Goal: Obtain resource: Download file/media

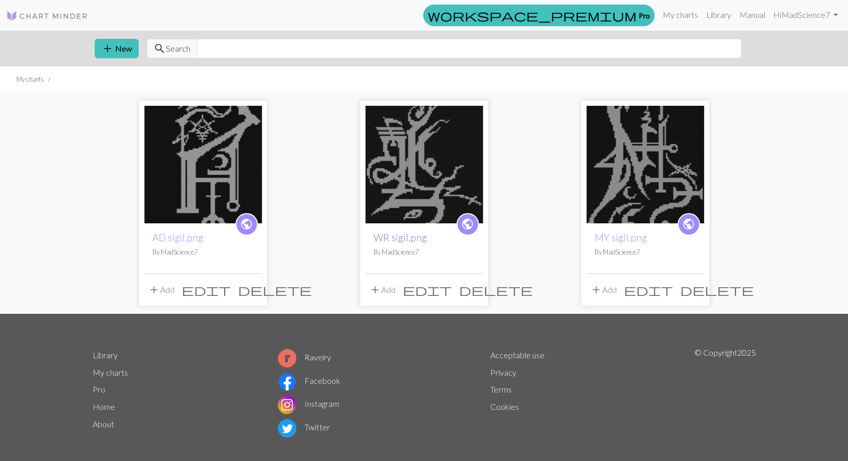
click at [397, 235] on link "WR sigil.png" at bounding box center [399, 238] width 53 height 12
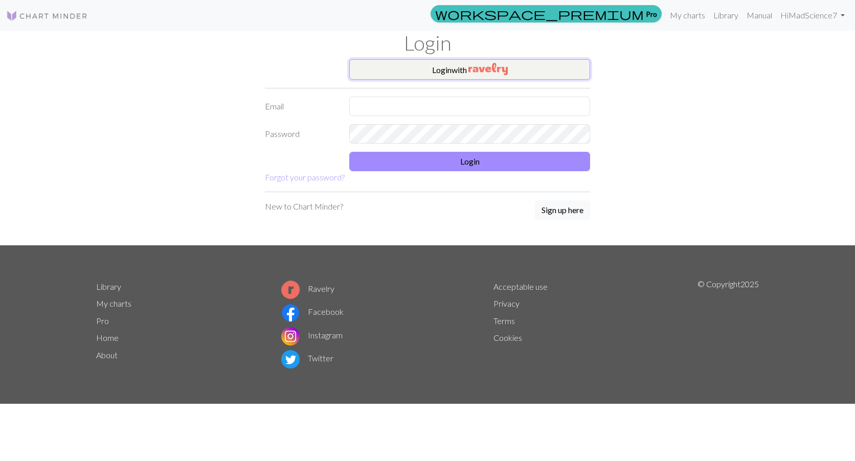
click at [480, 71] on img "button" at bounding box center [488, 69] width 39 height 12
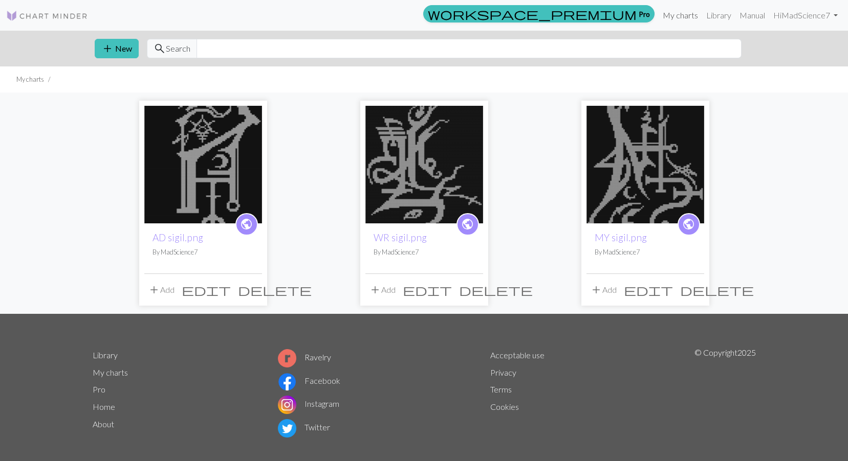
click at [679, 14] on link "My charts" at bounding box center [679, 15] width 43 height 20
click at [409, 240] on link "WR sigil.png" at bounding box center [399, 238] width 53 height 12
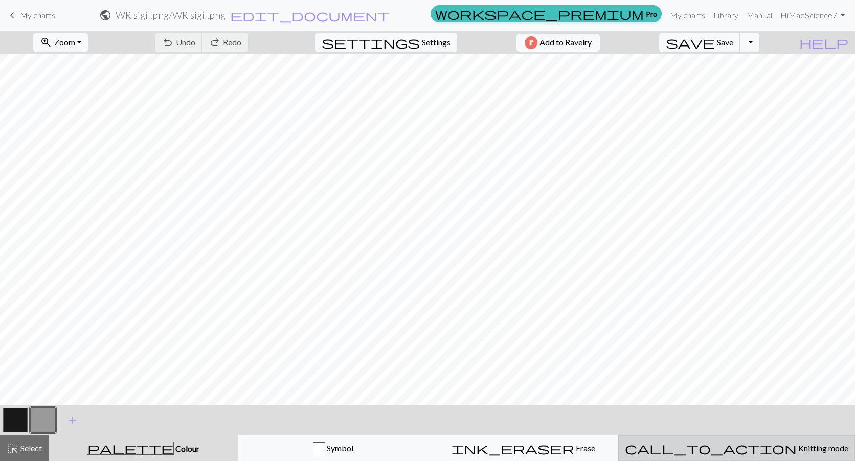
click at [725, 445] on span "call_to_action" at bounding box center [711, 449] width 172 height 14
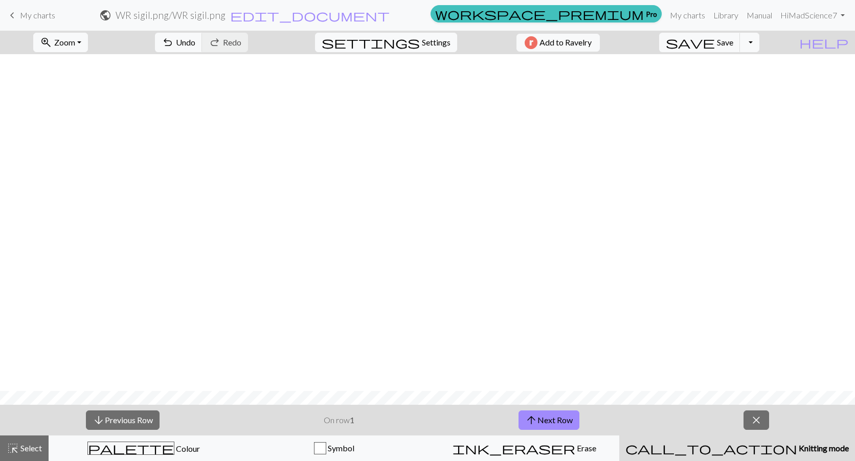
scroll to position [798, 0]
click at [564, 414] on button "arrow_upward Next Row" at bounding box center [549, 420] width 61 height 19
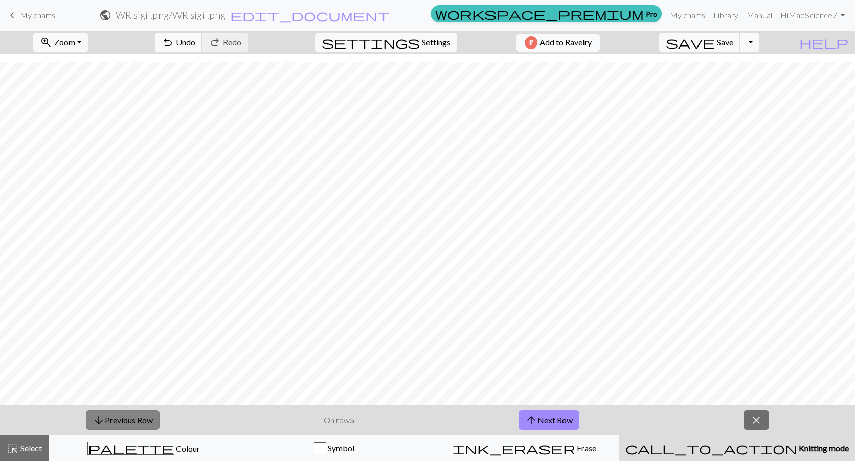
click at [130, 422] on button "arrow_downward Previous Row" at bounding box center [123, 420] width 74 height 19
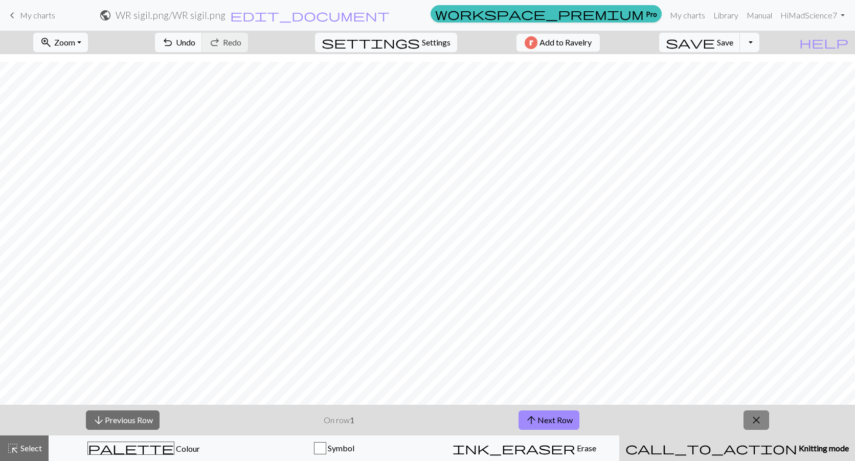
click at [750, 423] on button "close" at bounding box center [757, 420] width 26 height 19
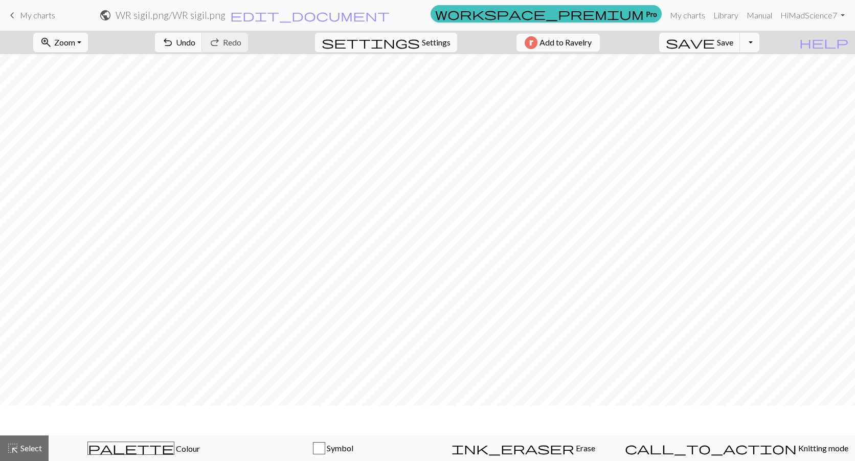
scroll to position [306, 0]
click at [73, 40] on span "Zoom" at bounding box center [64, 42] width 21 height 10
click at [82, 67] on button "Fit all" at bounding box center [74, 65] width 81 height 16
click at [75, 39] on span "Zoom" at bounding box center [64, 42] width 21 height 10
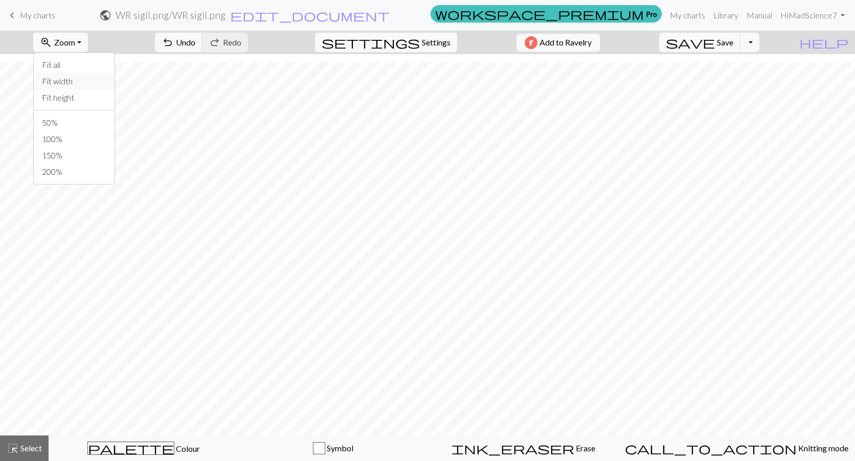
click at [91, 80] on button "Fit width" at bounding box center [74, 81] width 81 height 16
click at [760, 36] on button "Toggle Dropdown" at bounding box center [749, 42] width 19 height 19
click at [742, 83] on button "save_alt Download" at bounding box center [674, 81] width 169 height 16
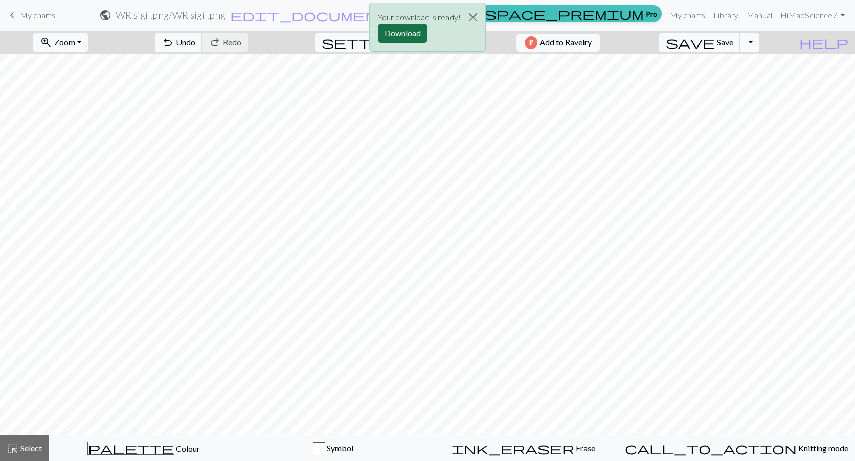
click at [424, 35] on button "Download" at bounding box center [403, 33] width 50 height 19
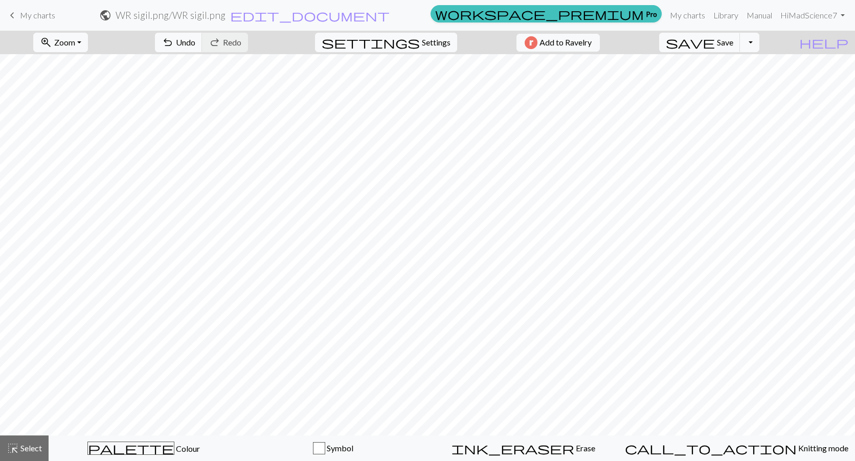
click at [427, 15] on form "public WR sigil.png / WR sigil.png edit_document Edit settings" at bounding box center [244, 15] width 363 height 20
click at [19, 444] on span "Select" at bounding box center [30, 449] width 23 height 10
click at [29, 450] on span "Select" at bounding box center [30, 449] width 23 height 10
click at [136, 447] on span "palette" at bounding box center [131, 449] width 86 height 14
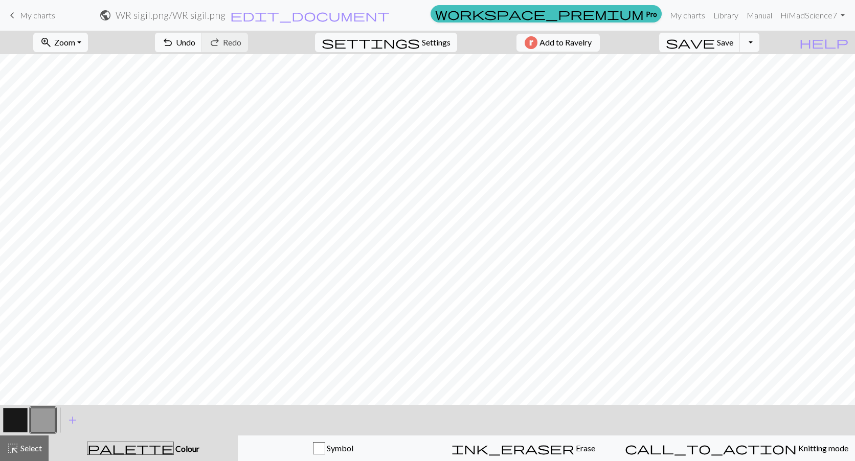
click at [15, 415] on button "button" at bounding box center [15, 420] width 25 height 25
click at [32, 449] on span "Select" at bounding box center [30, 449] width 23 height 10
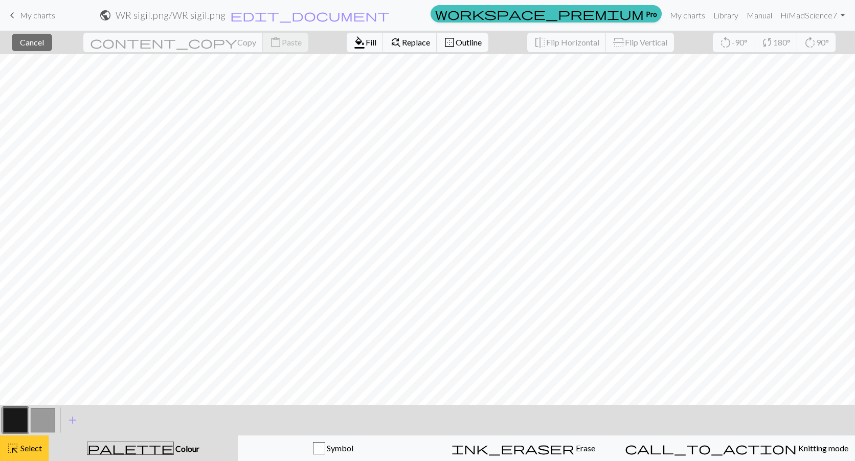
click at [19, 441] on button "highlight_alt Select Select" at bounding box center [24, 449] width 49 height 26
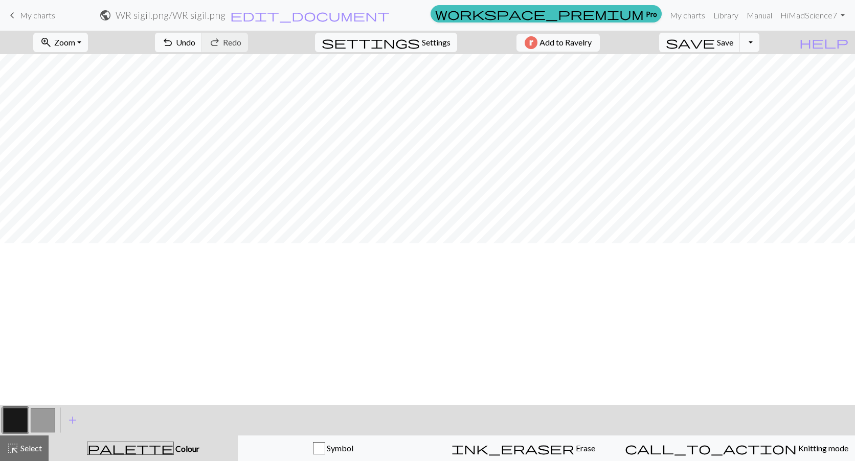
scroll to position [0, 0]
click at [144, 454] on div "palette Colour Colour" at bounding box center [143, 448] width 177 height 13
click at [135, 454] on span "palette" at bounding box center [130, 449] width 86 height 14
drag, startPoint x: 319, startPoint y: 447, endPoint x: 310, endPoint y: 447, distance: 9.2
click at [318, 447] on div "Symbol" at bounding box center [333, 449] width 177 height 12
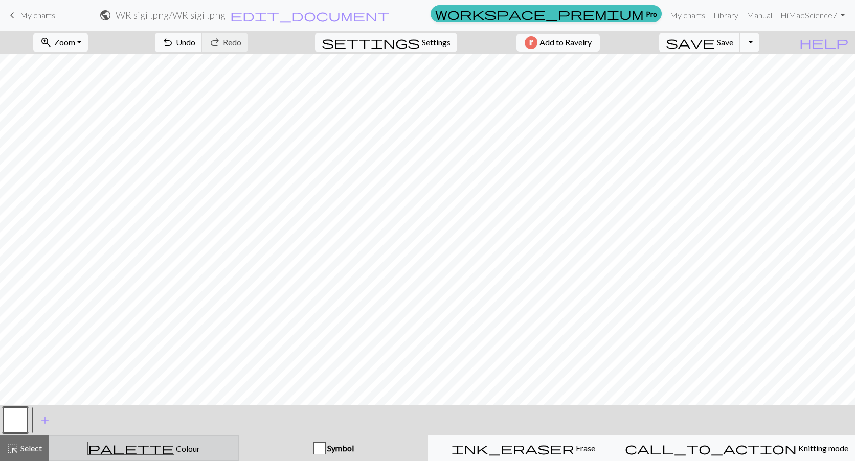
click at [175, 452] on div "palette Colour Colour" at bounding box center [143, 448] width 177 height 13
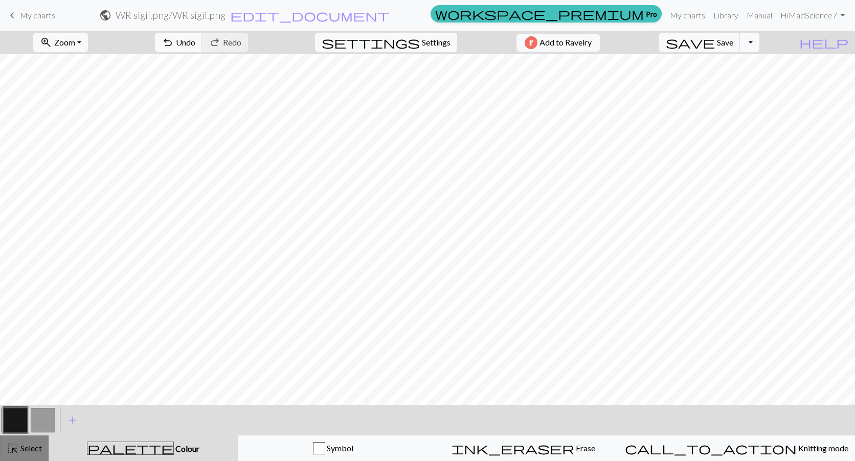
click at [24, 446] on span "Select" at bounding box center [30, 449] width 23 height 10
click at [32, 448] on span "Select" at bounding box center [30, 449] width 23 height 10
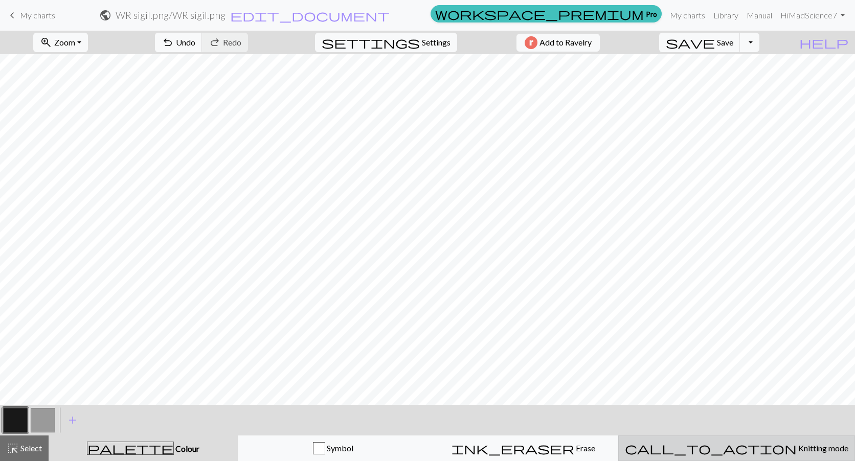
click at [797, 447] on span "Knitting mode" at bounding box center [823, 449] width 52 height 10
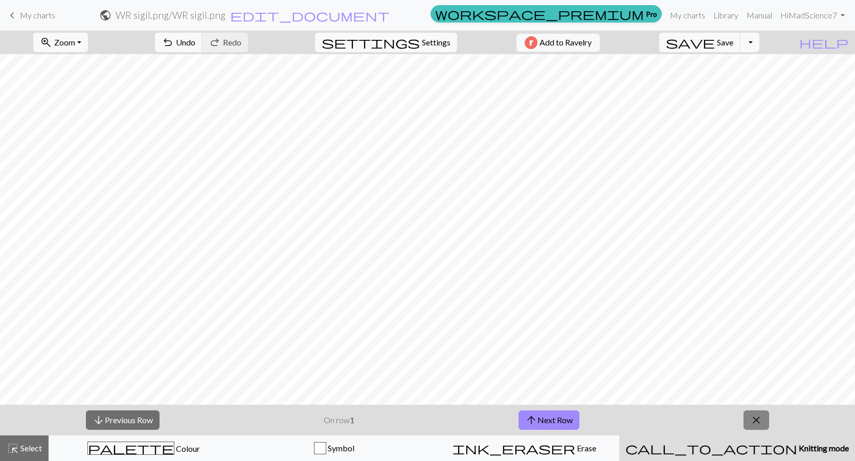
click at [756, 413] on button "close" at bounding box center [757, 420] width 26 height 19
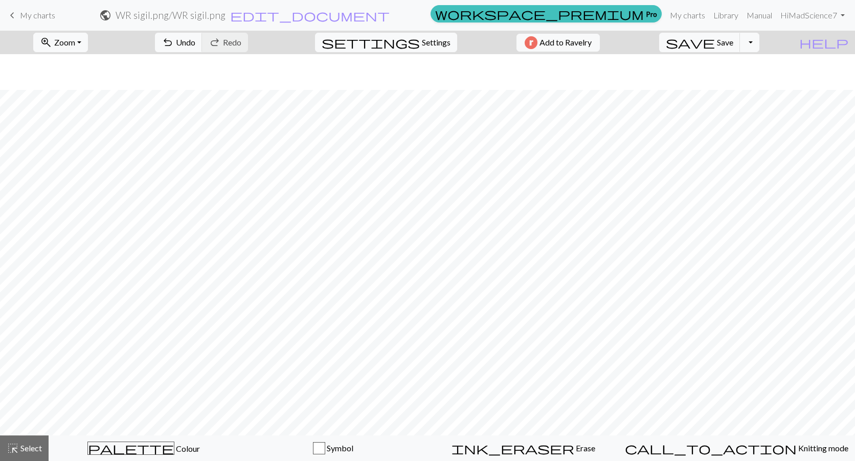
scroll to position [571, 0]
